Goal: Task Accomplishment & Management: Manage account settings

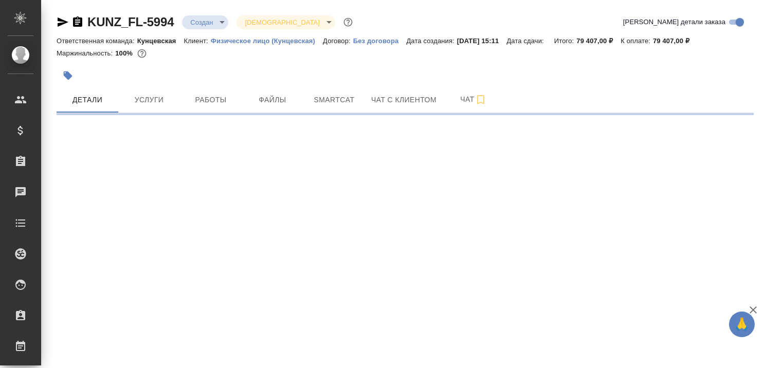
select select "RU"
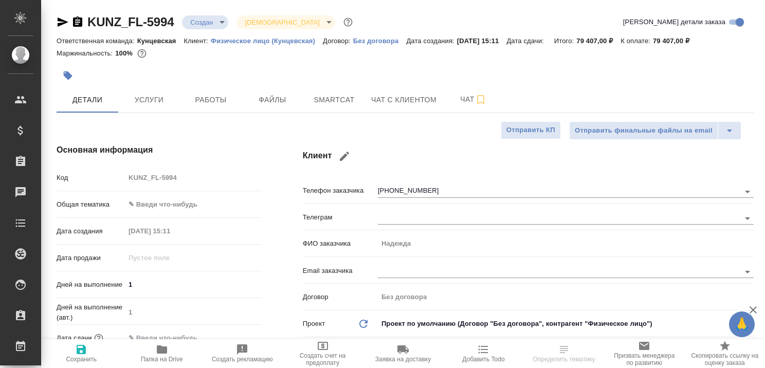
type textarea "x"
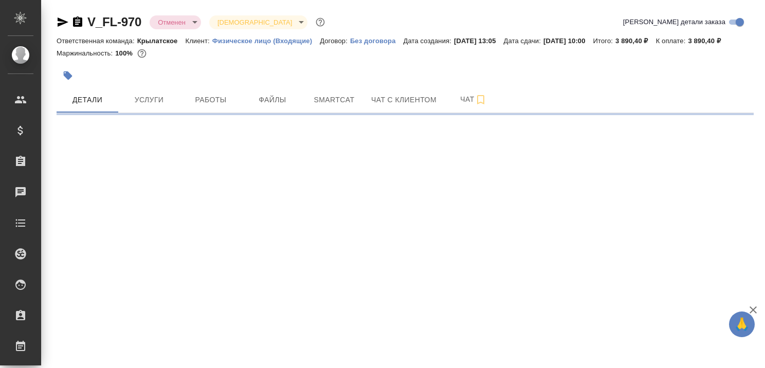
select select "RU"
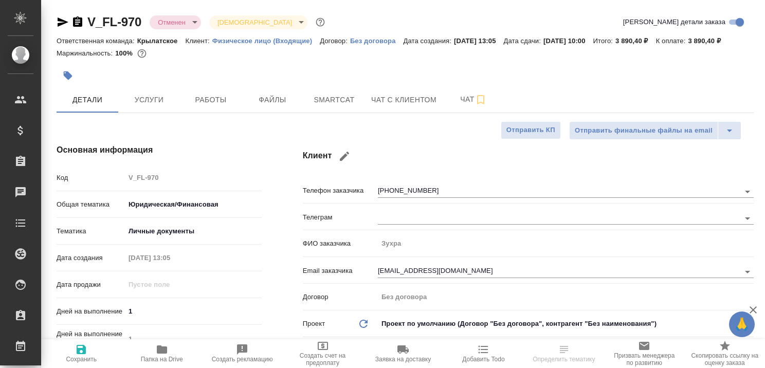
type textarea "x"
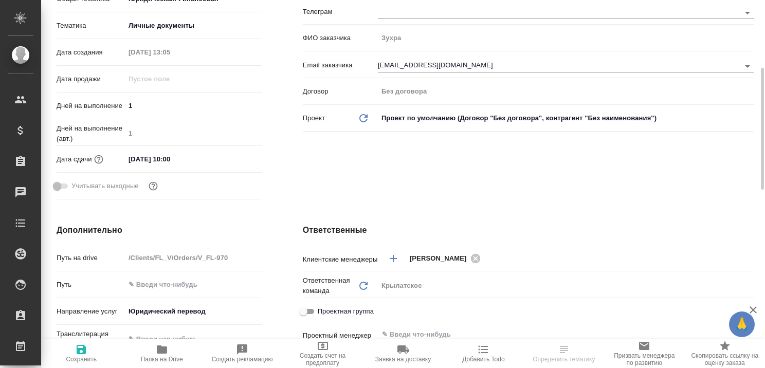
type textarea "x"
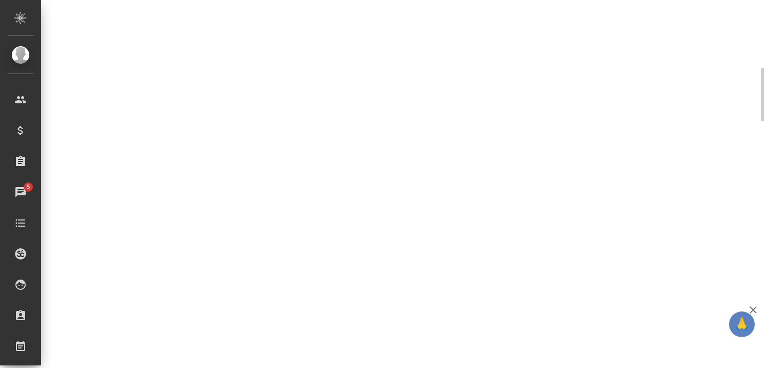
select select "RU"
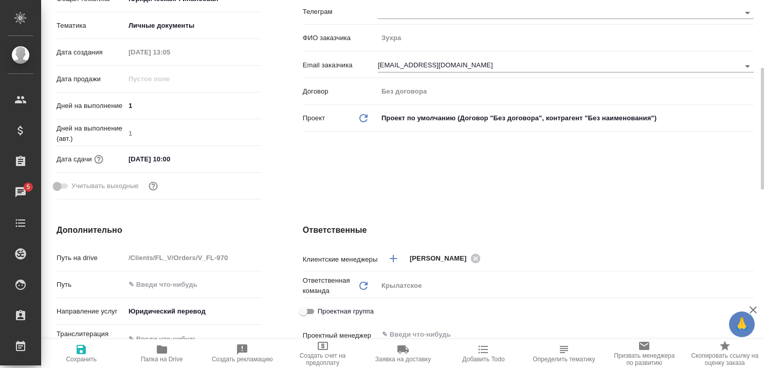
type textarea "x"
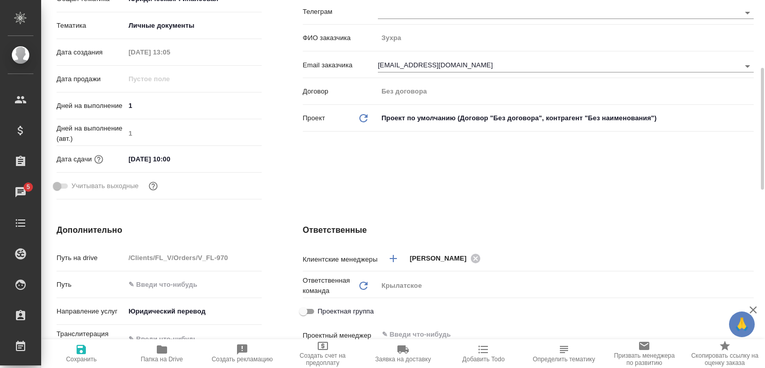
type textarea "x"
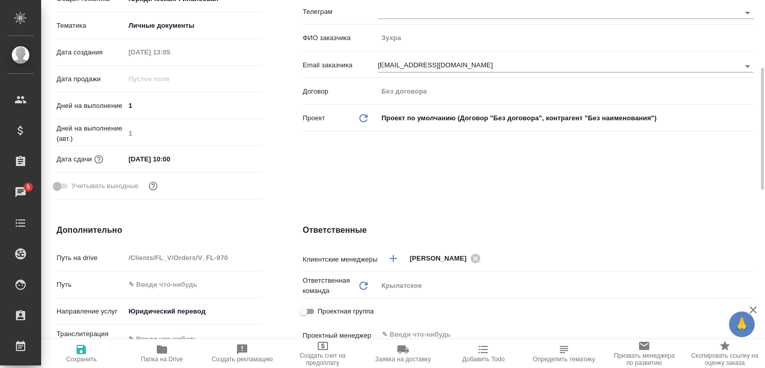
type textarea "x"
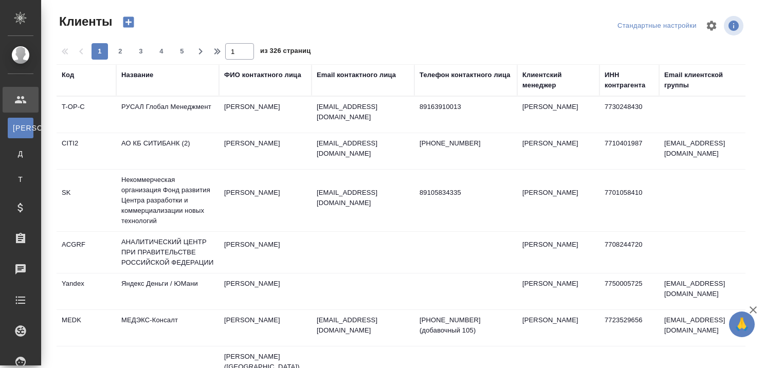
select select "RU"
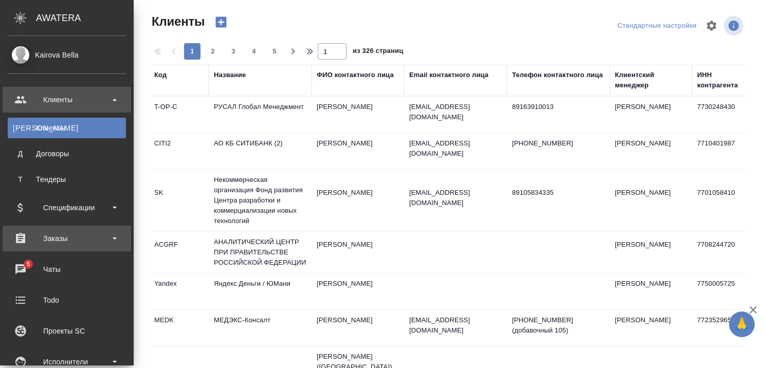
click at [57, 238] on div "Заказы" at bounding box center [67, 238] width 118 height 15
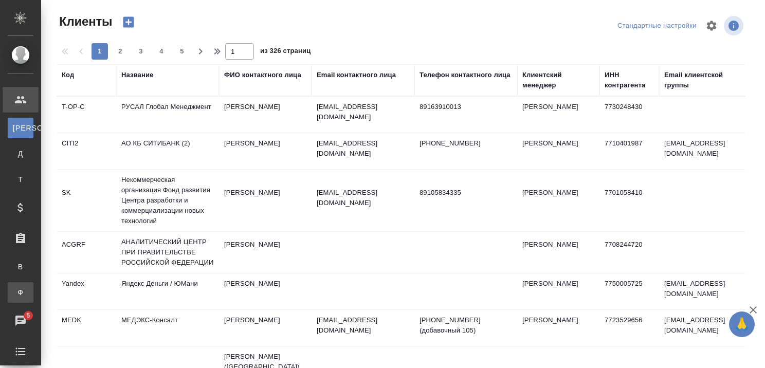
click at [15, 290] on div "Заказы физ. лиц" at bounding box center [7, 292] width 15 height 10
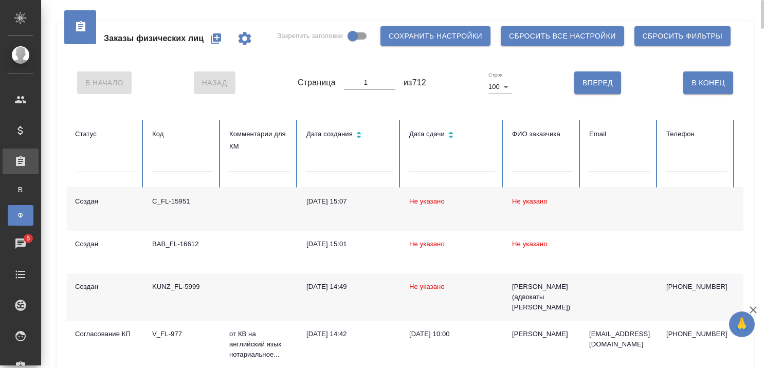
click at [170, 162] on input "text" at bounding box center [182, 165] width 61 height 14
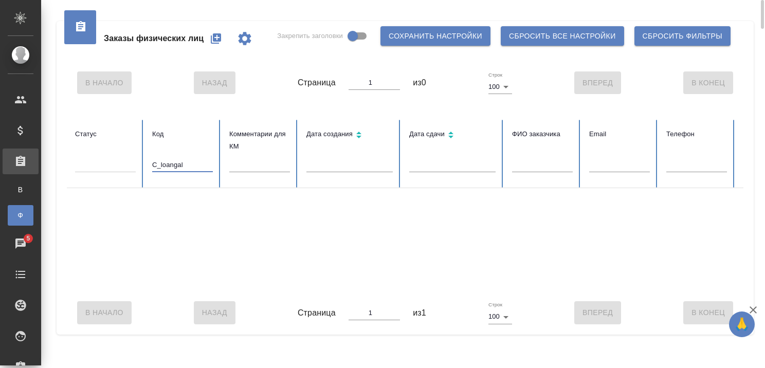
click at [199, 164] on input "C_loangal" at bounding box center [182, 165] width 61 height 14
type input "C"
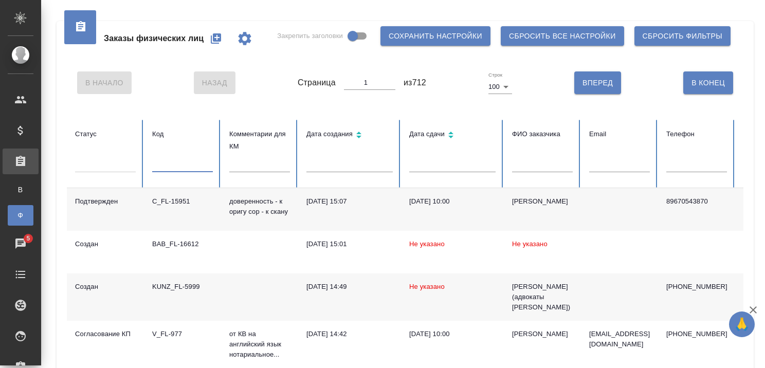
scroll to position [462, 0]
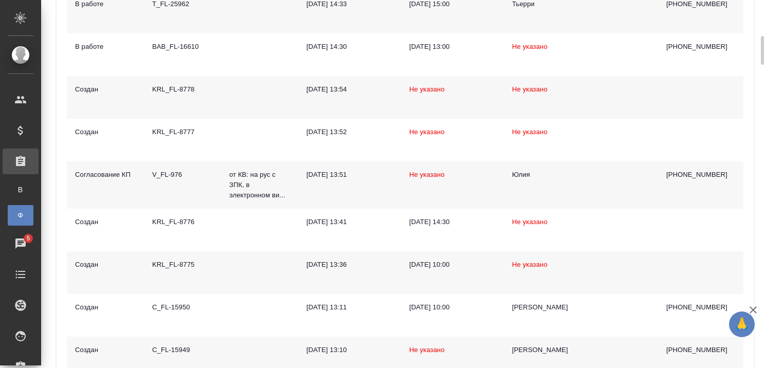
click at [753, 308] on icon "button" at bounding box center [753, 310] width 12 height 12
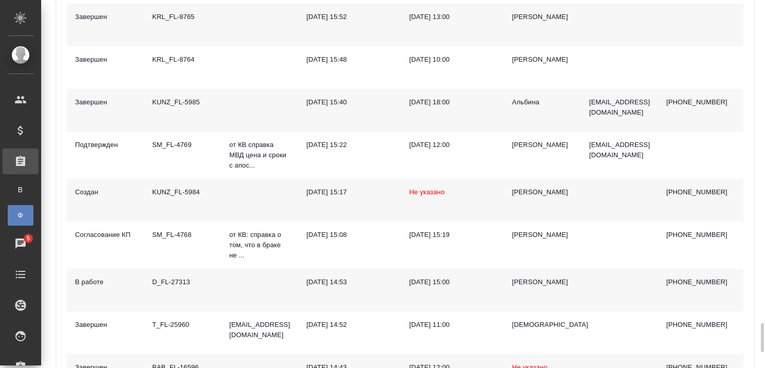
scroll to position [4310, 0]
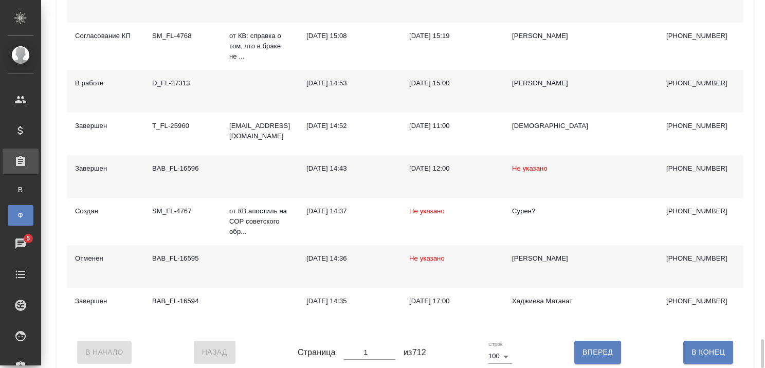
click at [506, 343] on body ".cls-1 fill:#fff; AWATERA Kairova Bella Клиенты Спецификации Заказы В Все заказ…" at bounding box center [382, 184] width 765 height 368
click at [432, 343] on div at bounding box center [382, 184] width 765 height 368
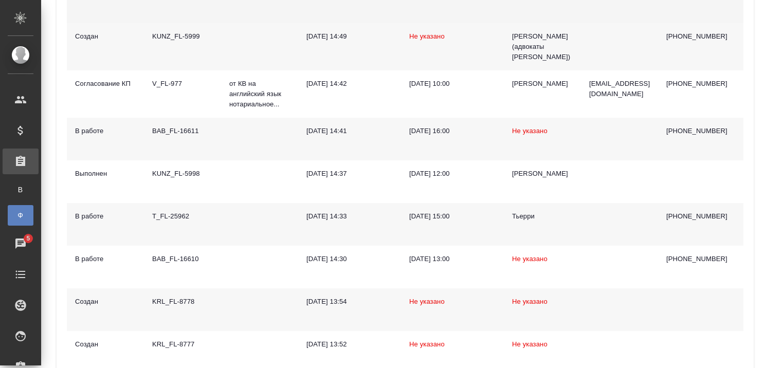
scroll to position [0, 0]
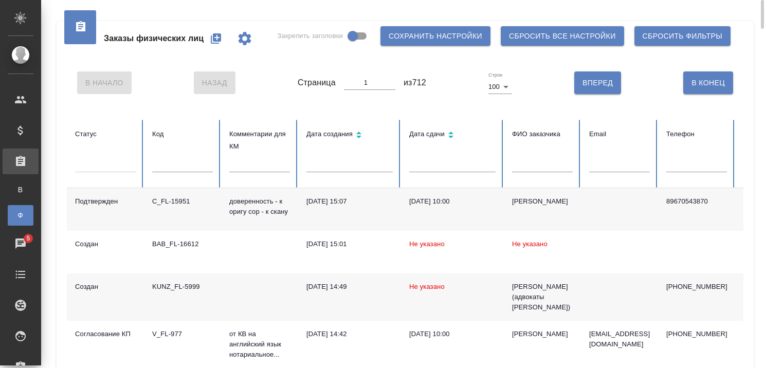
click at [595, 82] on span "Вперед" at bounding box center [597, 83] width 30 height 13
type input "2"
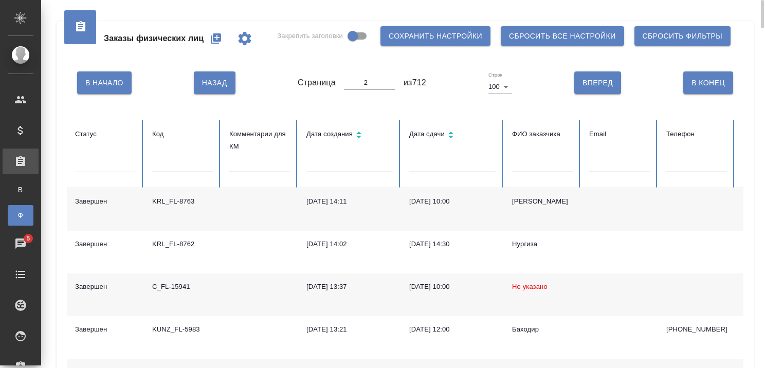
click at [214, 81] on span "Назад" at bounding box center [214, 83] width 25 height 13
type input "1"
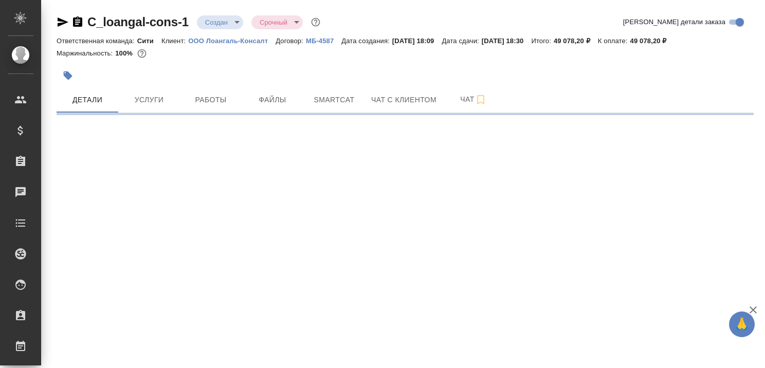
select select "RU"
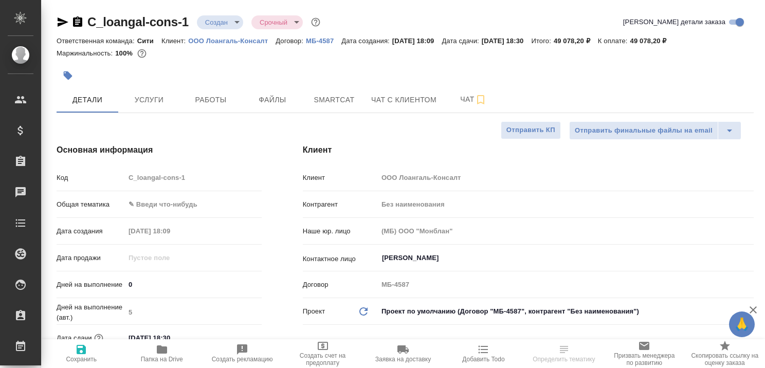
type textarea "x"
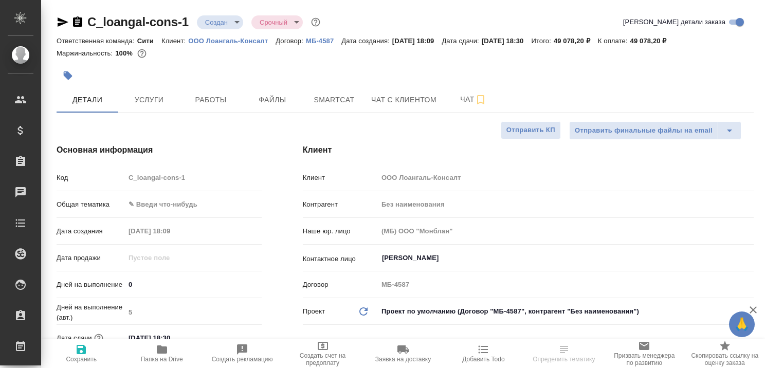
type textarea "x"
select select "RU"
type textarea "x"
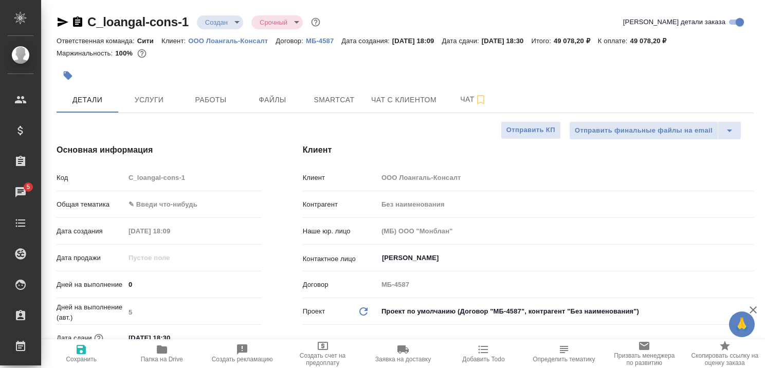
type textarea "x"
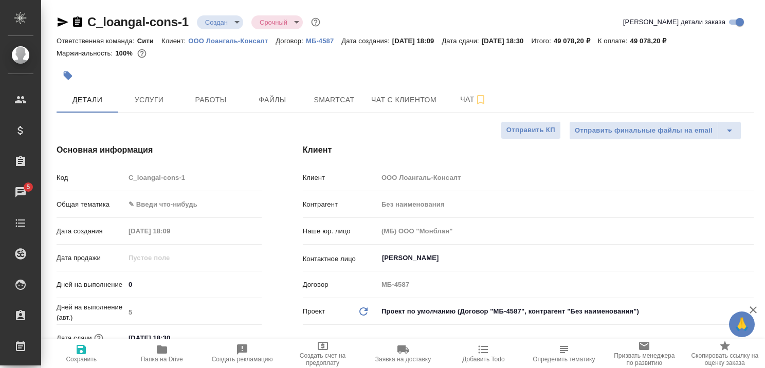
type textarea "x"
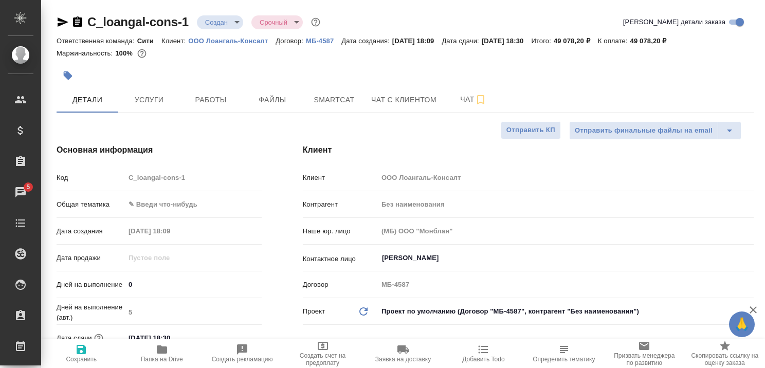
type textarea "x"
